Goal: Check status: Check status

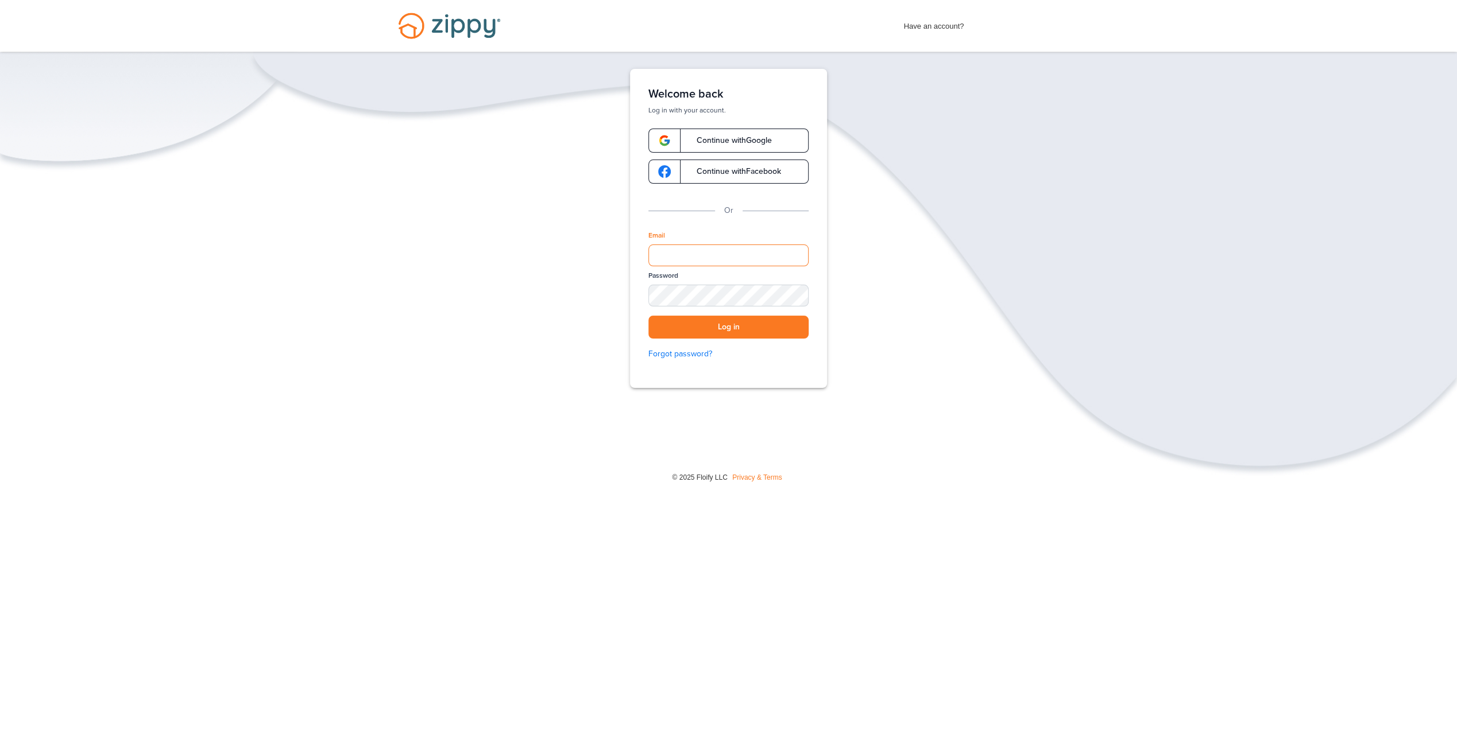
click at [761, 254] on input "Email" at bounding box center [728, 256] width 160 height 22
type input "**********"
click at [648, 316] on button "Log in" at bounding box center [728, 328] width 160 height 24
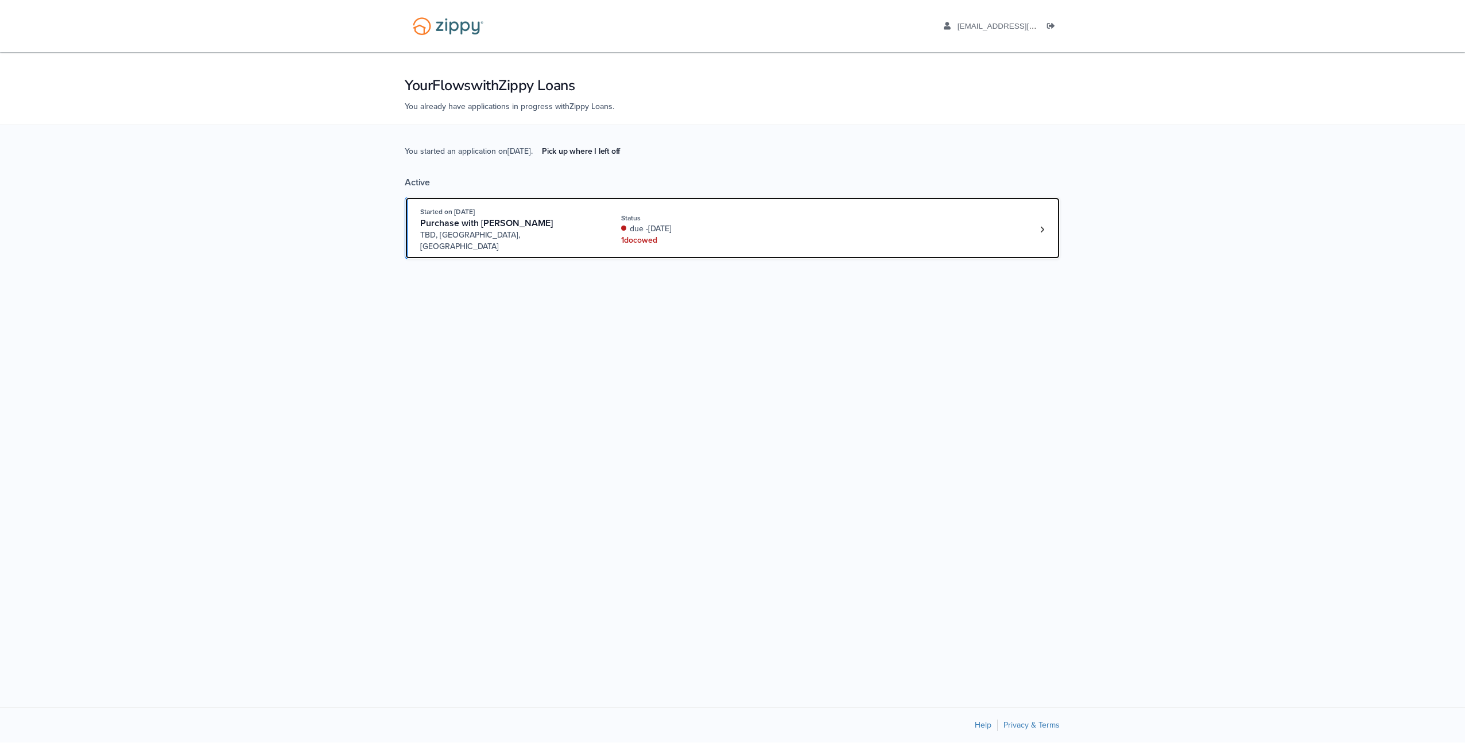
click at [690, 235] on div "1 doc owed" at bounding box center [697, 240] width 153 height 11
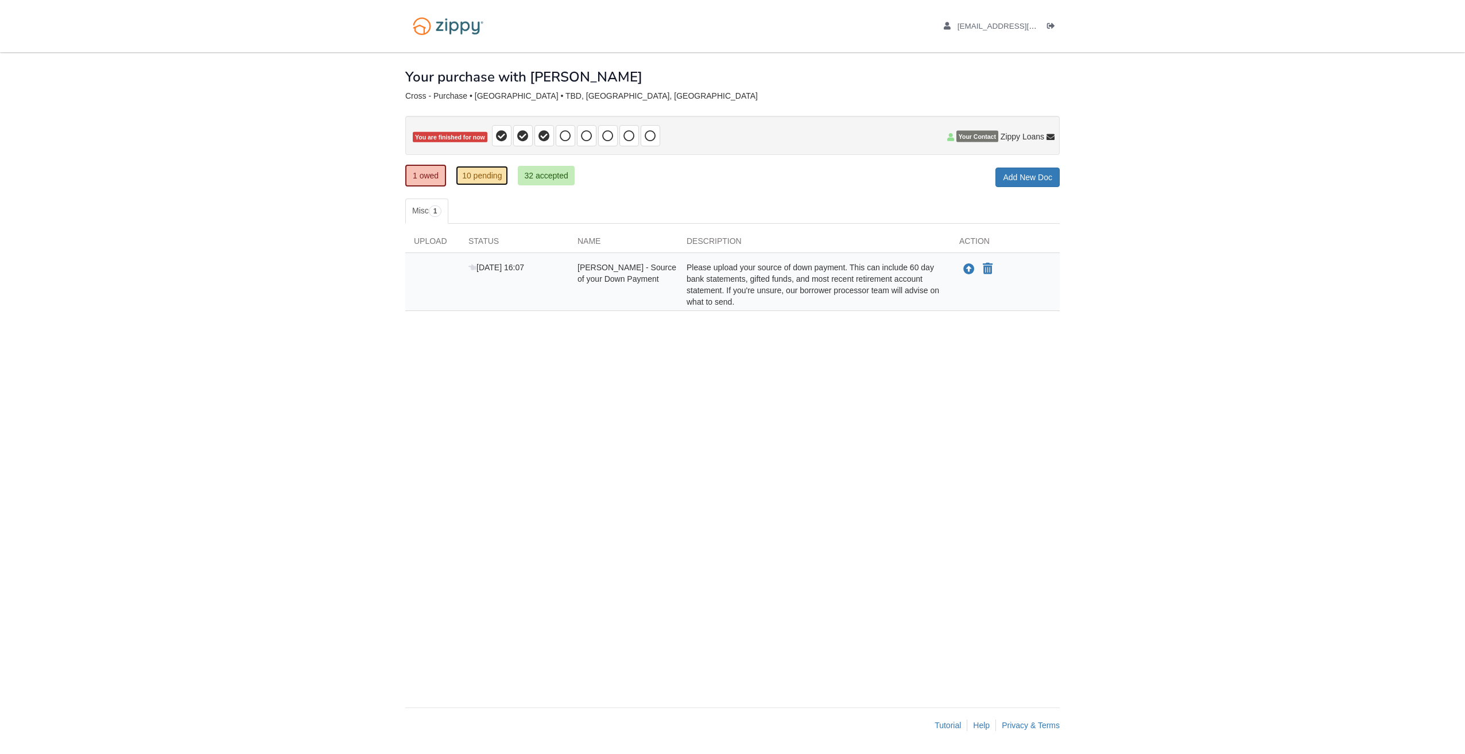
click at [483, 176] on link "10 pending" at bounding box center [482, 176] width 52 height 20
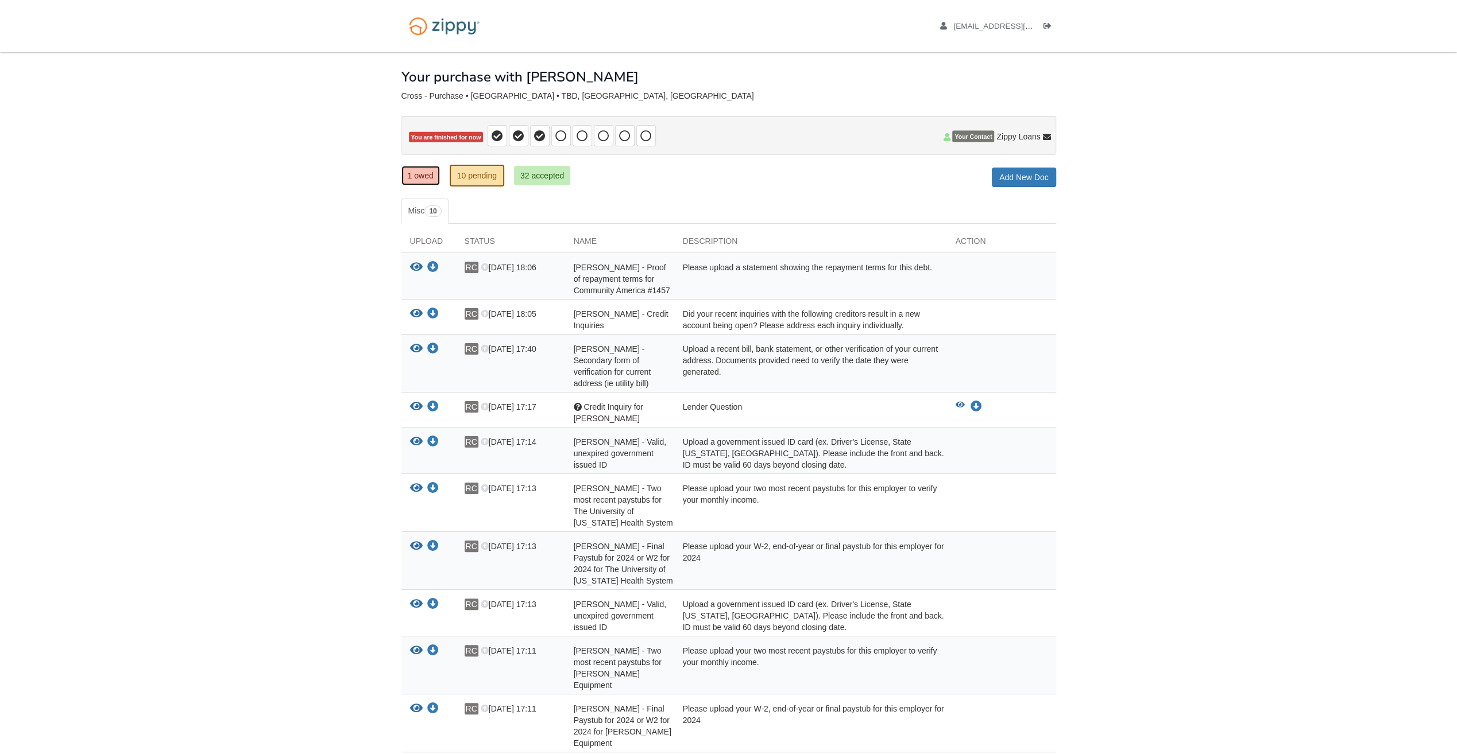
click at [420, 173] on link "1 owed" at bounding box center [420, 176] width 38 height 20
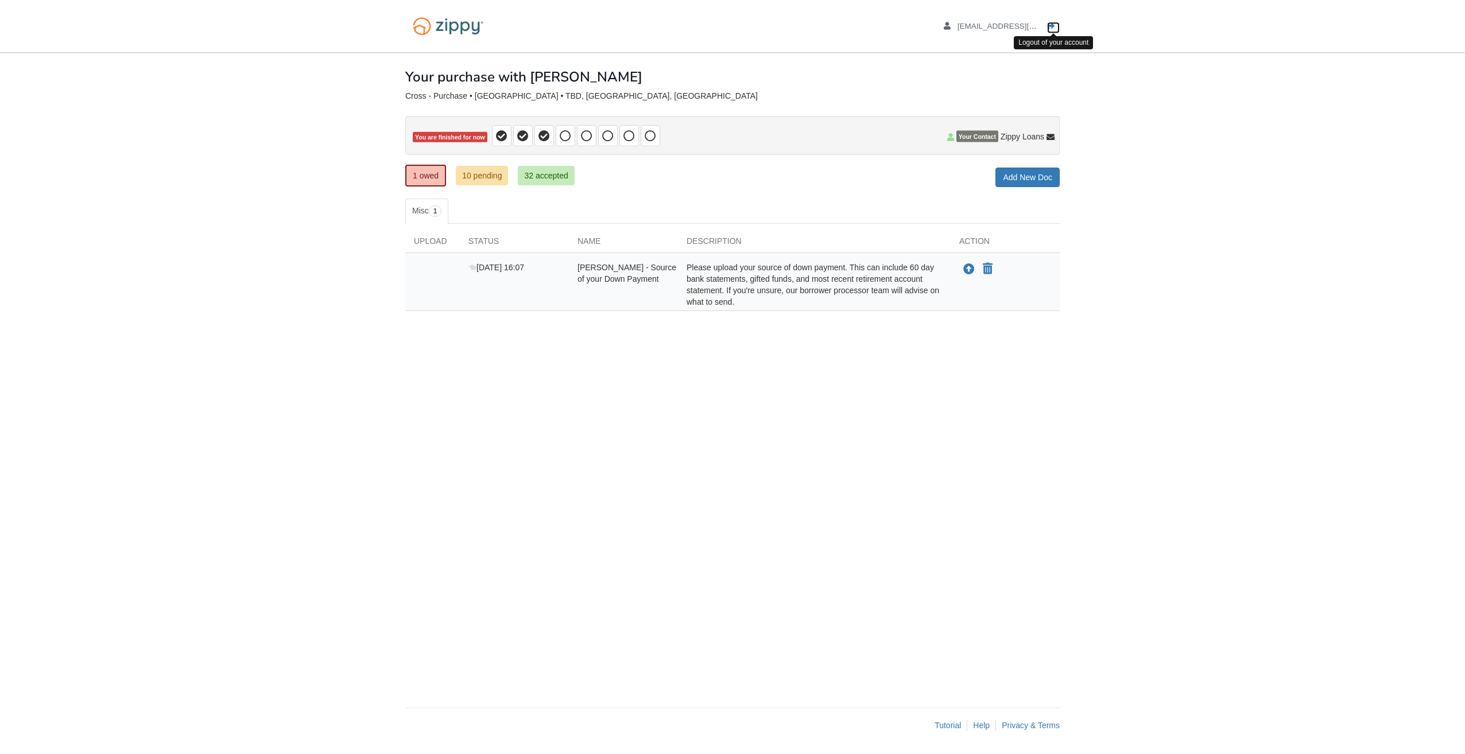
click at [1050, 25] on icon "Log out" at bounding box center [1051, 26] width 8 height 8
